Goal: Task Accomplishment & Management: Manage account settings

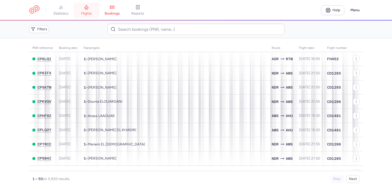
click at [92, 14] on span "flights" at bounding box center [86, 13] width 11 height 5
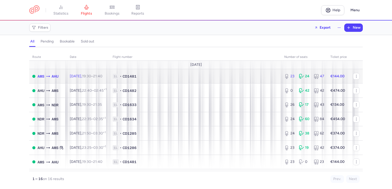
click at [102, 76] on time "21:40 +0" at bounding box center [97, 76] width 9 height 4
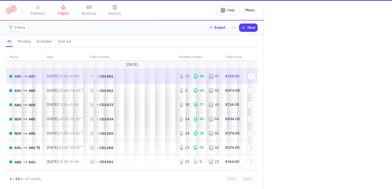
select select "hours"
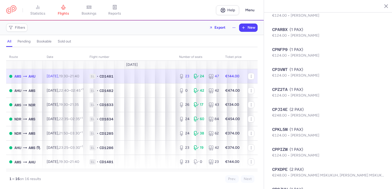
scroll to position [497, 0]
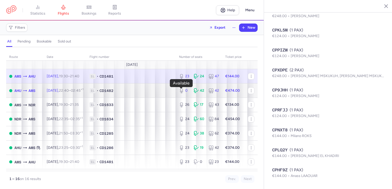
click at [180, 93] on icon at bounding box center [181, 90] width 5 height 5
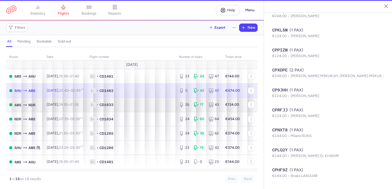
type input "0"
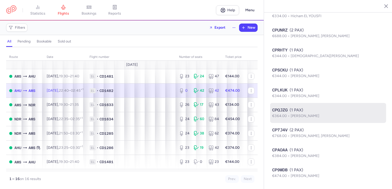
scroll to position [703, 0]
